Goal: Transaction & Acquisition: Purchase product/service

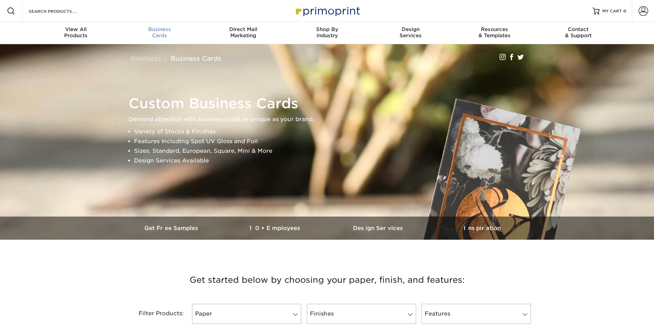
click at [152, 33] on div "Business Cards" at bounding box center [160, 32] width 84 height 12
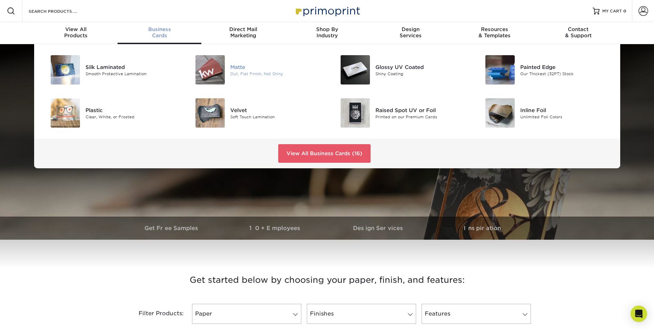
click at [268, 66] on div "Matte" at bounding box center [275, 67] width 91 height 8
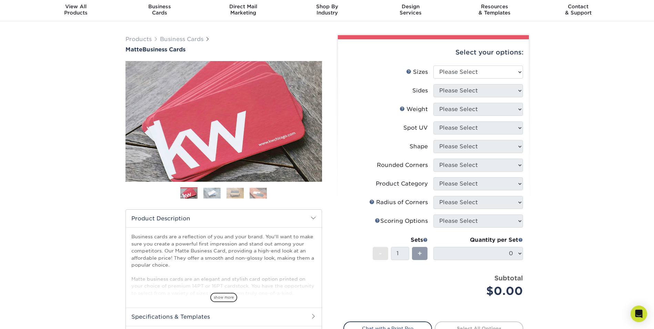
scroll to position [34, 0]
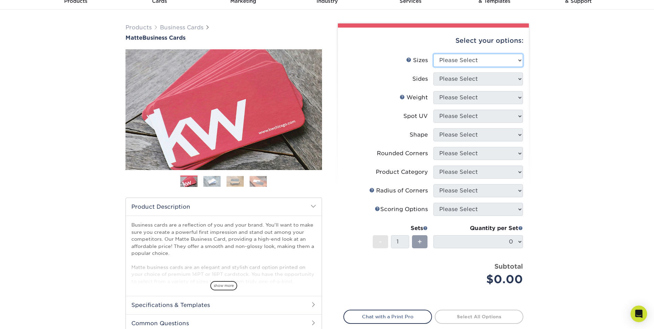
click at [497, 59] on select "Please Select 1.5" x 3.5" - Mini 1.75" x 3.5" - Mini 2" x 2" - Square 2" x 3" -…" at bounding box center [478, 60] width 90 height 13
select select "2.00x3.50"
click at [433, 54] on select "Please Select 1.5" x 3.5" - Mini 1.75" x 3.5" - Mini 2" x 2" - Square 2" x 3" -…" at bounding box center [478, 60] width 90 height 13
click at [448, 80] on select "Please Select Print Both Sides Print Front Only" at bounding box center [478, 78] width 90 height 13
select select "13abbda7-1d64-4f25-8bb2-c179b224825d"
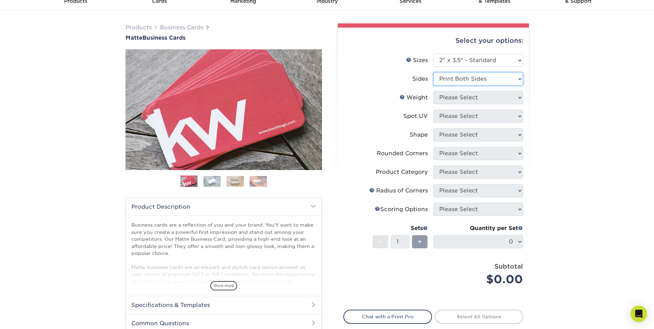
click at [433, 72] on select "Please Select Print Both Sides Print Front Only" at bounding box center [478, 78] width 90 height 13
click at [444, 101] on select "Please Select 16PT 14PT" at bounding box center [478, 97] width 90 height 13
select select "16PT"
click at [433, 91] on select "Please Select 16PT 14PT" at bounding box center [478, 97] width 90 height 13
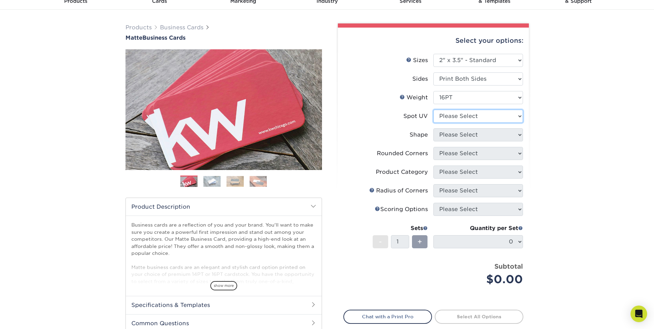
click at [443, 119] on select "Please Select No Spot UV Front and Back (Both Sides) Front Only Back Only" at bounding box center [478, 116] width 90 height 13
click at [533, 125] on div "Select your options: Sizes Help Sizes Please Select 1.5" x 3.5" - Mini -" at bounding box center [430, 196] width 207 height 347
click at [464, 120] on select "Please Select No Spot UV Front and Back (Both Sides) Front Only Back Only" at bounding box center [478, 116] width 90 height 13
select select "3"
click at [433, 110] on select "Please Select No Spot UV Front and Back (Both Sides) Front Only Back Only" at bounding box center [478, 116] width 90 height 13
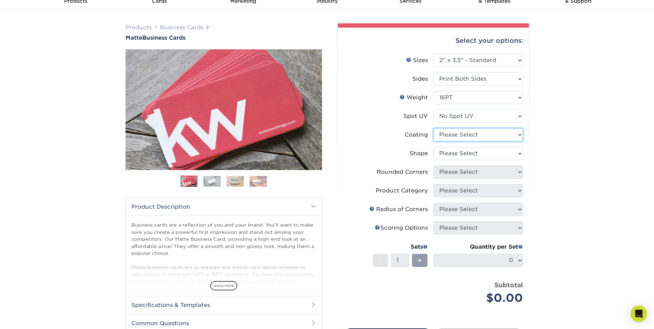
click at [479, 133] on select at bounding box center [478, 134] width 90 height 13
select select "121bb7b5-3b4d-429f-bd8d-bbf80e953313"
click at [433, 128] on select at bounding box center [478, 134] width 90 height 13
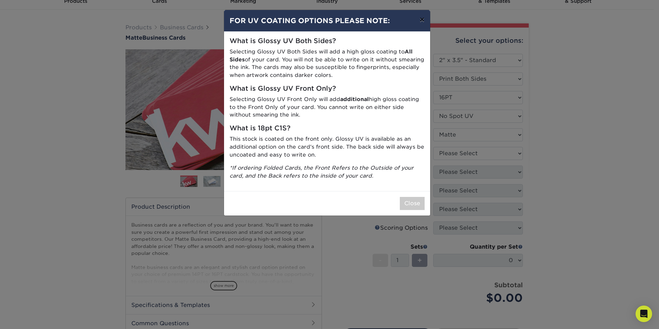
click at [420, 15] on button "×" at bounding box center [422, 19] width 16 height 19
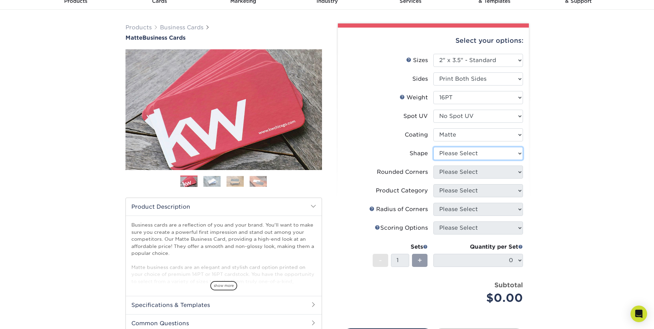
click at [444, 152] on select "Please Select Standard Oval" at bounding box center [478, 153] width 90 height 13
select select "standard"
click at [433, 147] on select "Please Select Standard Oval" at bounding box center [478, 153] width 90 height 13
click at [439, 174] on select "Please Select Yes - Round 2 Corners Yes - Round 4 Corners No" at bounding box center [478, 171] width 90 height 13
select select "0"
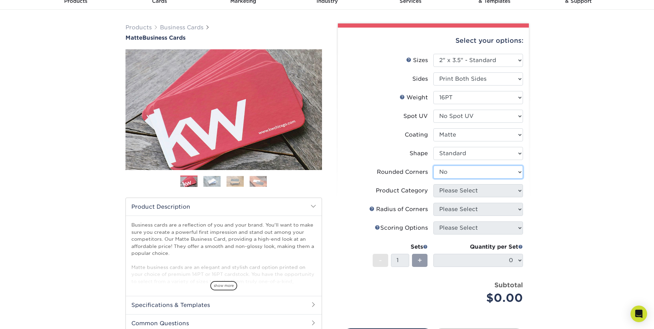
click at [433, 165] on select "Please Select Yes - Round 2 Corners Yes - Round 4 Corners No" at bounding box center [478, 171] width 90 height 13
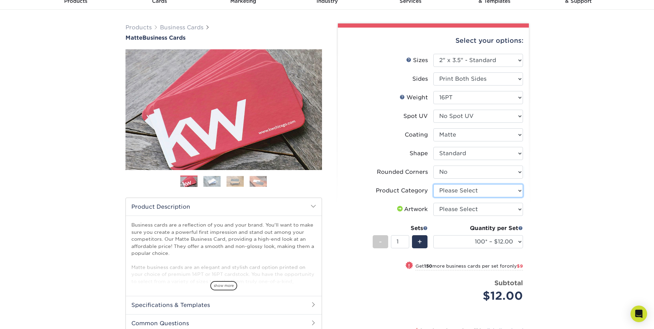
click at [448, 193] on select "Please Select Business Cards" at bounding box center [478, 190] width 90 height 13
select select "3b5148f1-0588-4f88-a218-97bcfdce65c1"
click at [433, 184] on select "Please Select Business Cards" at bounding box center [478, 190] width 90 height 13
click at [447, 211] on select "Please Select I will upload files I need a design - $100" at bounding box center [478, 209] width 90 height 13
select select "upload"
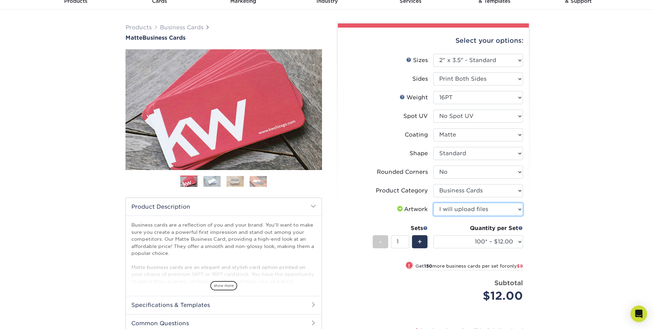
click at [433, 203] on select "Please Select I will upload files I need a design - $100" at bounding box center [478, 209] width 90 height 13
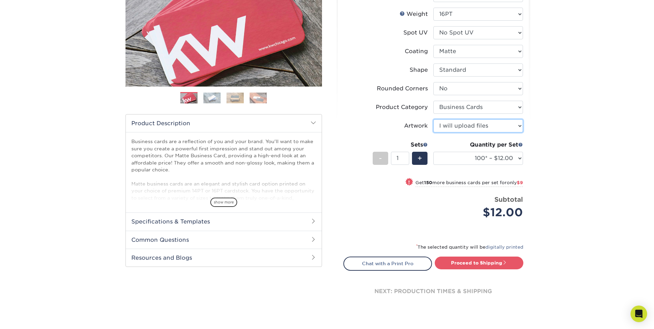
scroll to position [138, 0]
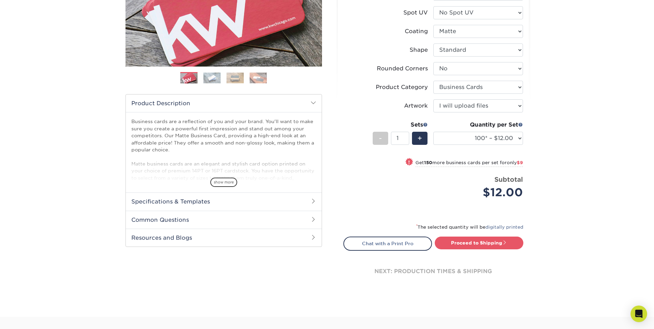
click at [513, 145] on div "Quantity per Set 100* – $12.00 250* – $21.00 500 – $42.00 1000 – $53.00 2500 – …" at bounding box center [478, 137] width 90 height 32
click at [512, 142] on select "100* – $12.00 250* – $21.00 500 – $42.00 1000 – $53.00 2500 – $95.00 5000 – $18…" at bounding box center [478, 138] width 90 height 13
click at [509, 140] on select "100* – $12.00 250* – $21.00 500 – $42.00 1000 – $53.00 2500 – $95.00 5000 – $18…" at bounding box center [478, 138] width 90 height 13
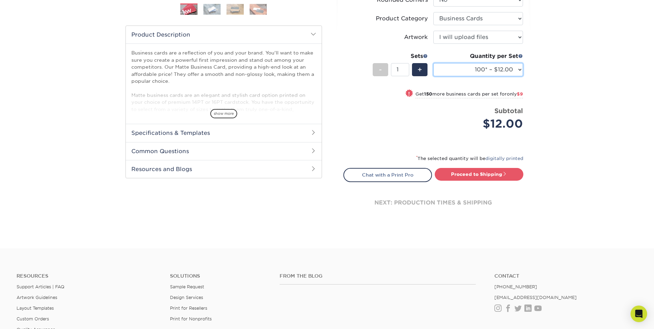
scroll to position [207, 0]
click at [508, 70] on select "100* – $12.00 250* – $21.00 500 – $42.00 1000 – $53.00 2500 – $95.00 5000 – $18…" at bounding box center [478, 69] width 90 height 13
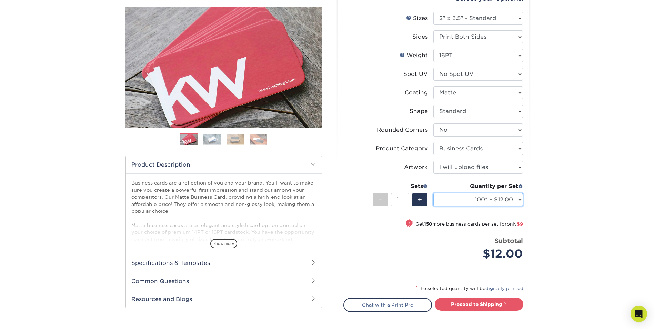
scroll to position [69, 0]
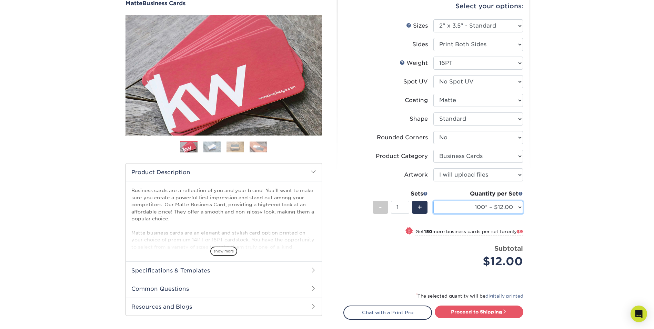
click at [513, 209] on select "100* – $12.00 250* – $21.00 500 – $42.00 1000 – $53.00 2500 – $95.00 5000 – $18…" at bounding box center [478, 207] width 90 height 13
click at [560, 180] on div "Products Business Cards Matte Business Cards Previous Next 100 $ 9" at bounding box center [327, 180] width 654 height 411
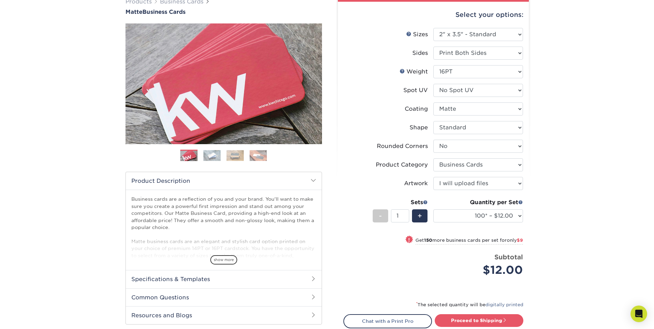
scroll to position [34, 0]
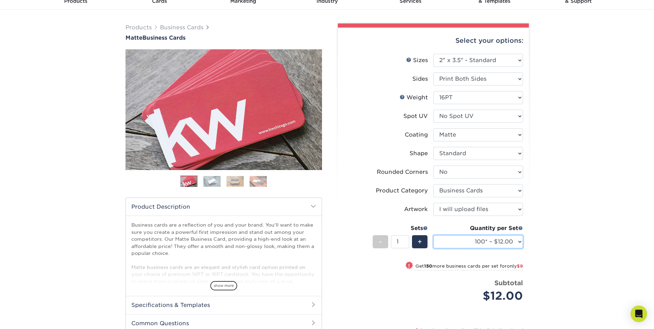
click at [518, 242] on select "100* – $12.00 250* – $21.00 500 – $42.00 1000 – $53.00 2500 – $95.00 5000 – $18…" at bounding box center [478, 241] width 90 height 13
click at [519, 241] on select "100* – $12.00 250* – $21.00 500 – $42.00 1000 – $53.00 2500 – $95.00 5000 – $18…" at bounding box center [478, 241] width 90 height 13
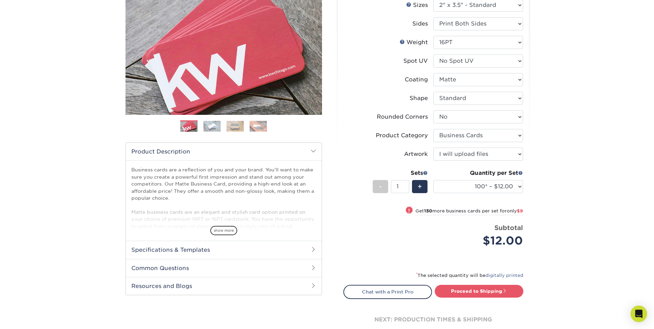
scroll to position [103, 0]
